Goal: Transaction & Acquisition: Subscribe to service/newsletter

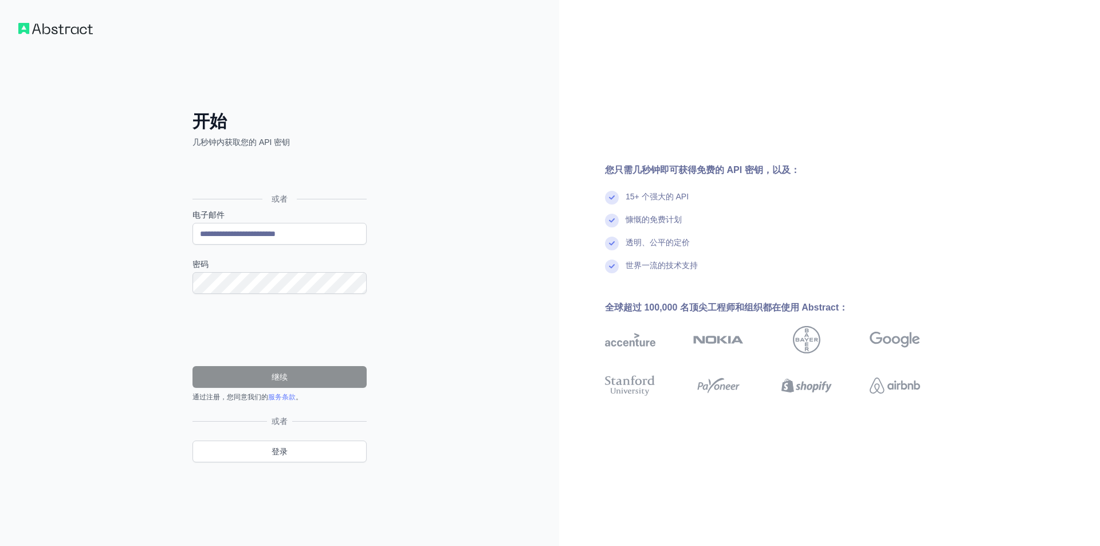
click at [221, 295] on form "**********" at bounding box center [280, 305] width 174 height 193
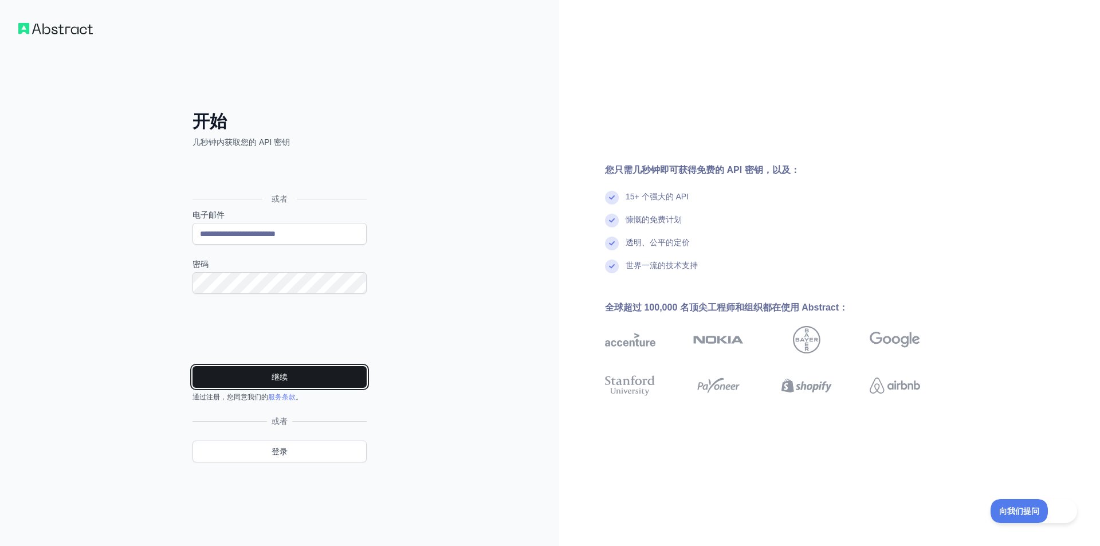
click at [290, 374] on button "继续" at bounding box center [280, 377] width 174 height 22
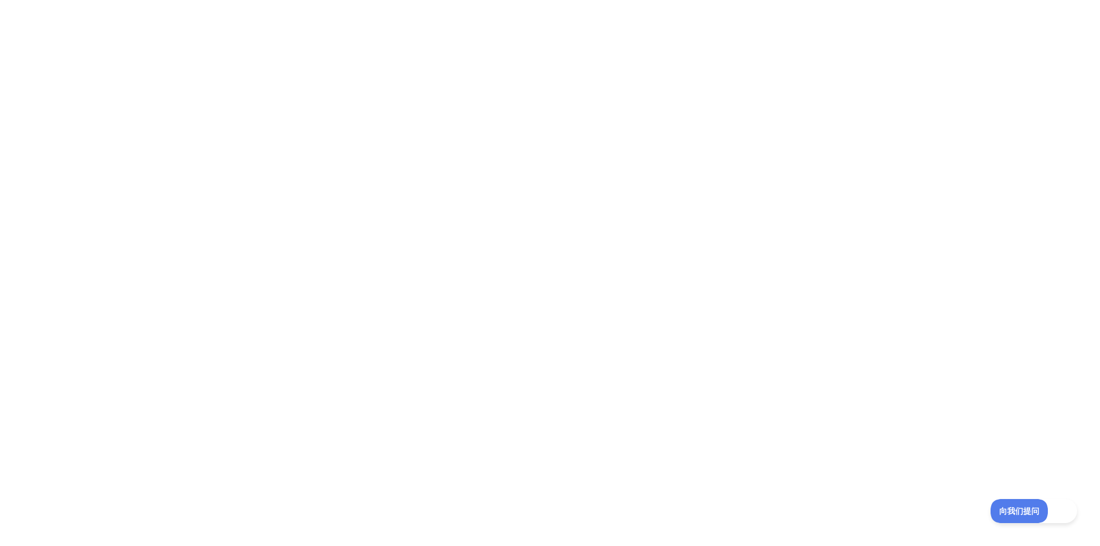
click at [421, 246] on div at bounding box center [550, 273] width 1100 height 546
